Goal: Find specific page/section: Find specific page/section

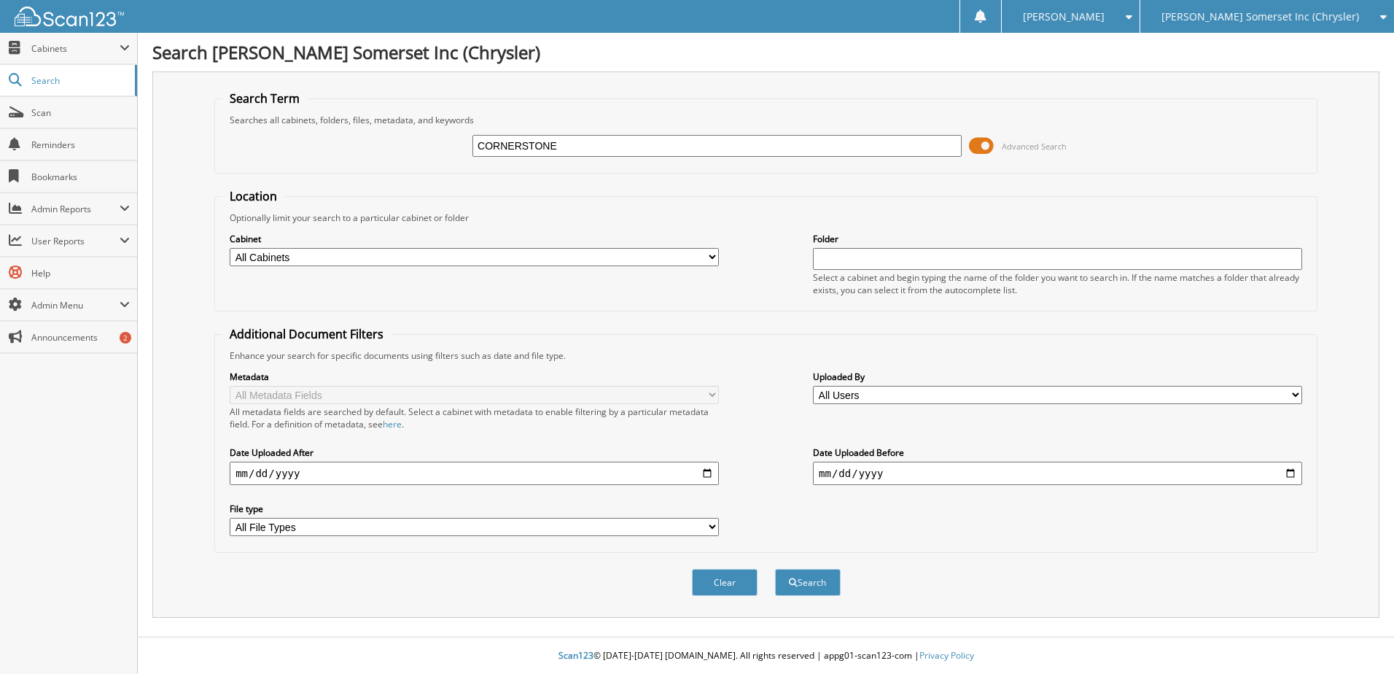
type input "CORNERSTONE"
click at [775, 569] on button "Search" at bounding box center [808, 582] width 66 height 27
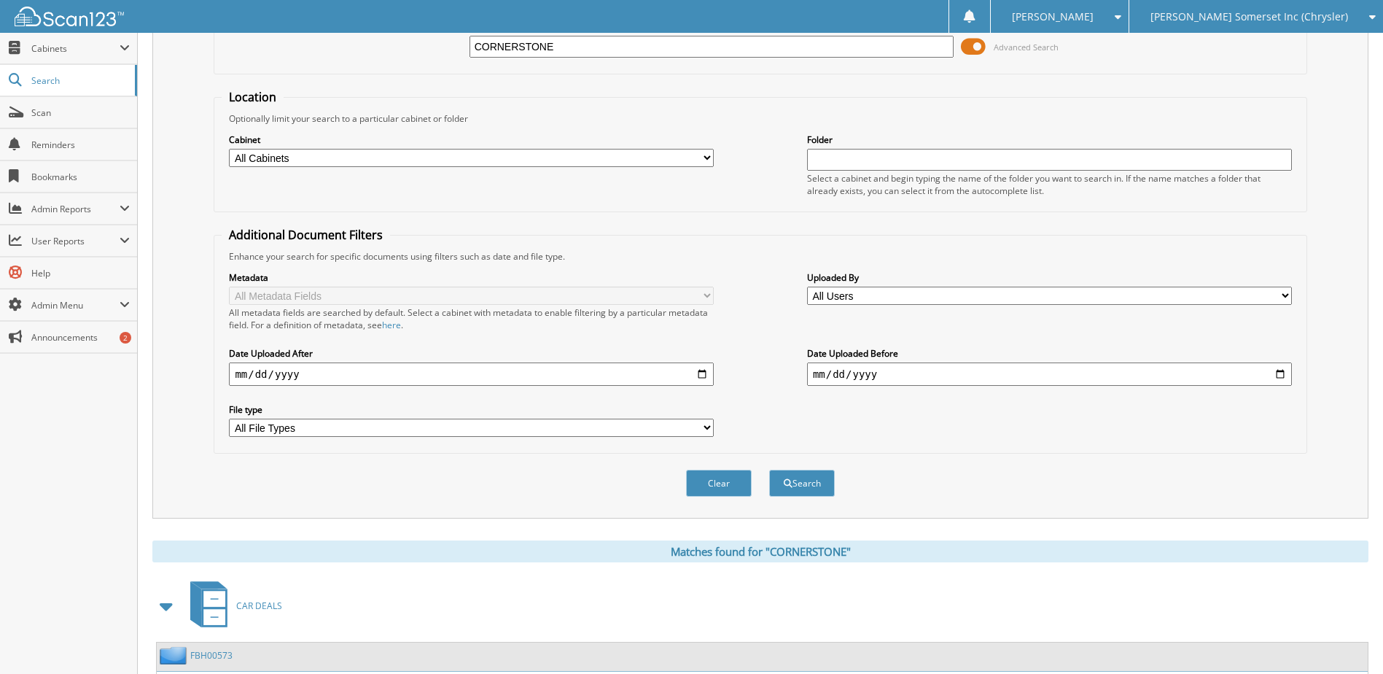
scroll to position [222, 0]
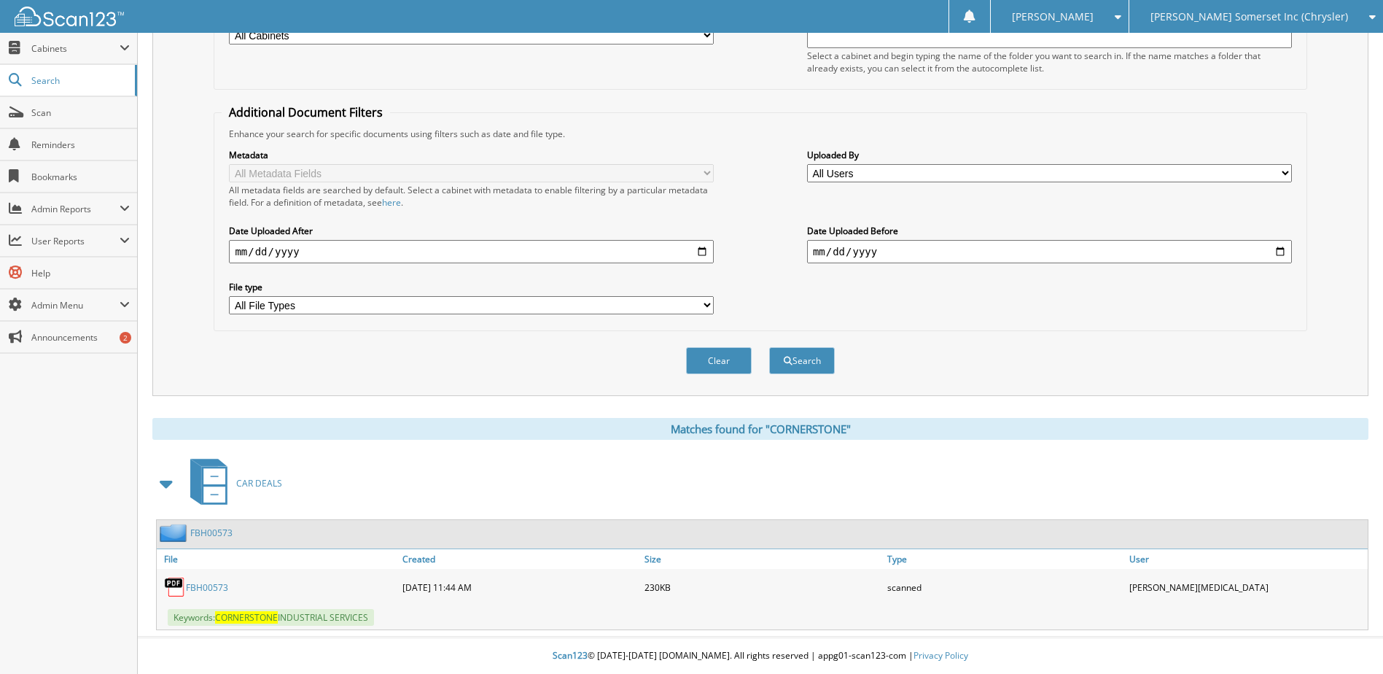
click at [210, 587] on link "FBH00573" at bounding box center [207, 587] width 42 height 12
